Goal: Browse casually

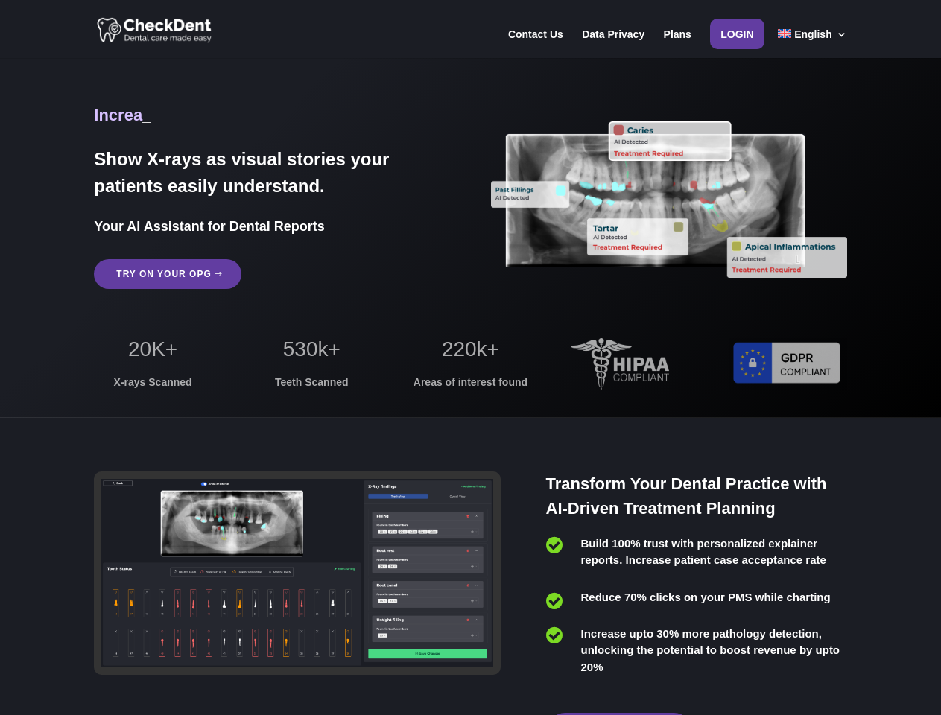
click at [470, 357] on span "220k+" at bounding box center [470, 348] width 57 height 23
click at [470, 29] on div at bounding box center [470, 29] width 752 height 58
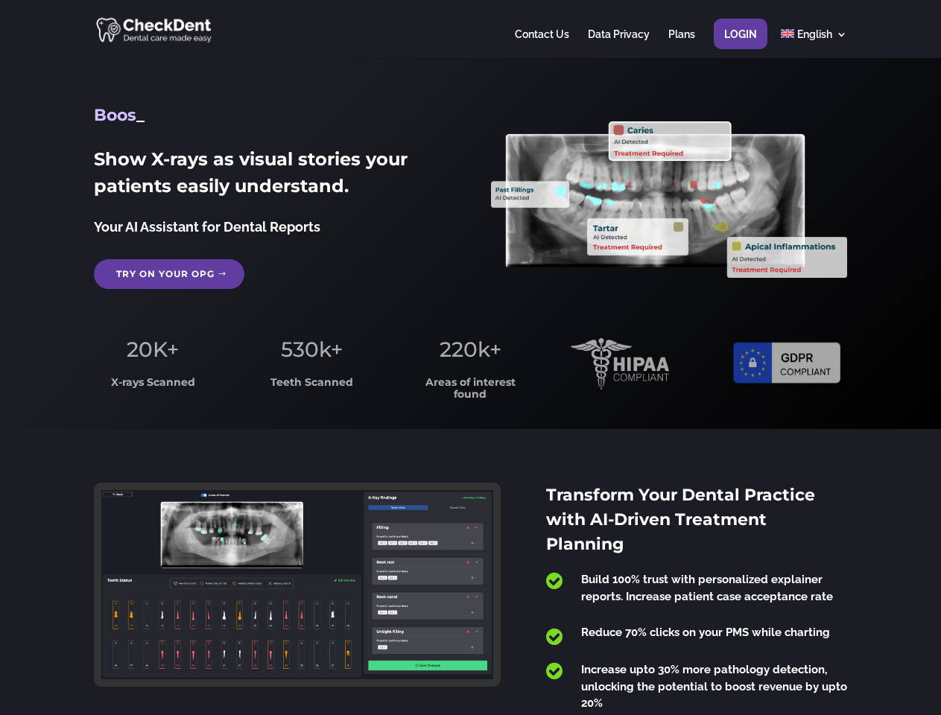
click at [470, 357] on span "220k+" at bounding box center [470, 349] width 62 height 25
click at [470, 29] on div at bounding box center [470, 29] width 752 height 58
